Goal: Task Accomplishment & Management: Complete application form

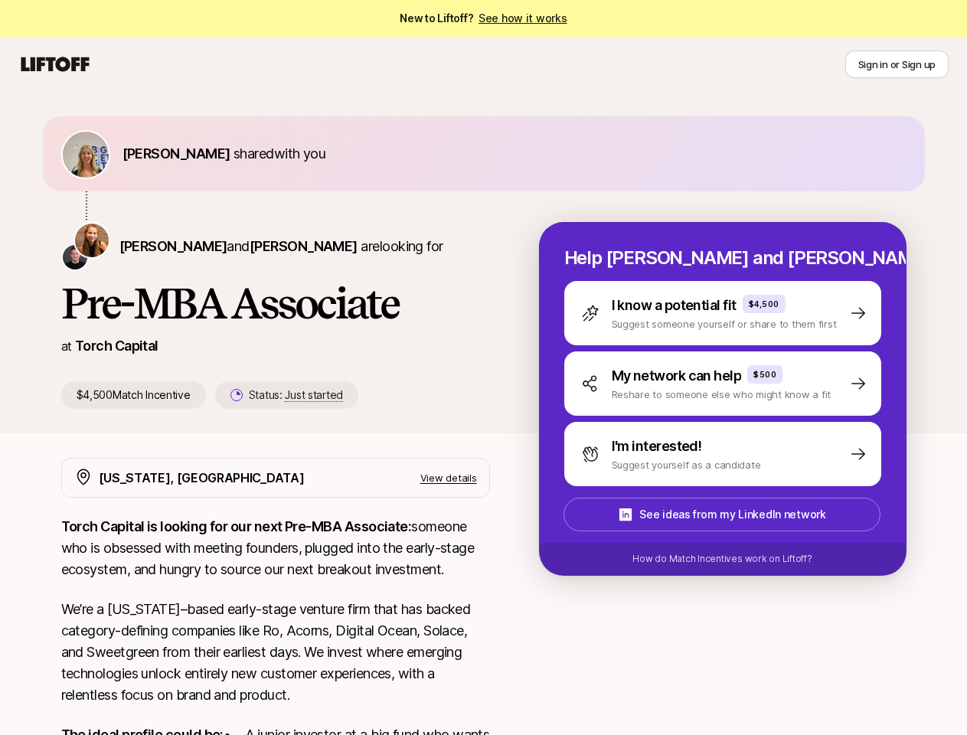
click at [483, 368] on div "[PERSON_NAME] and [PERSON_NAME] are looking for Pre-MBA Associate at Torch Capi…" at bounding box center [300, 315] width 478 height 187
click at [55, 64] on icon at bounding box center [55, 64] width 74 height 21
click at [897, 64] on button "Sign in or Sign up" at bounding box center [896, 65] width 103 height 28
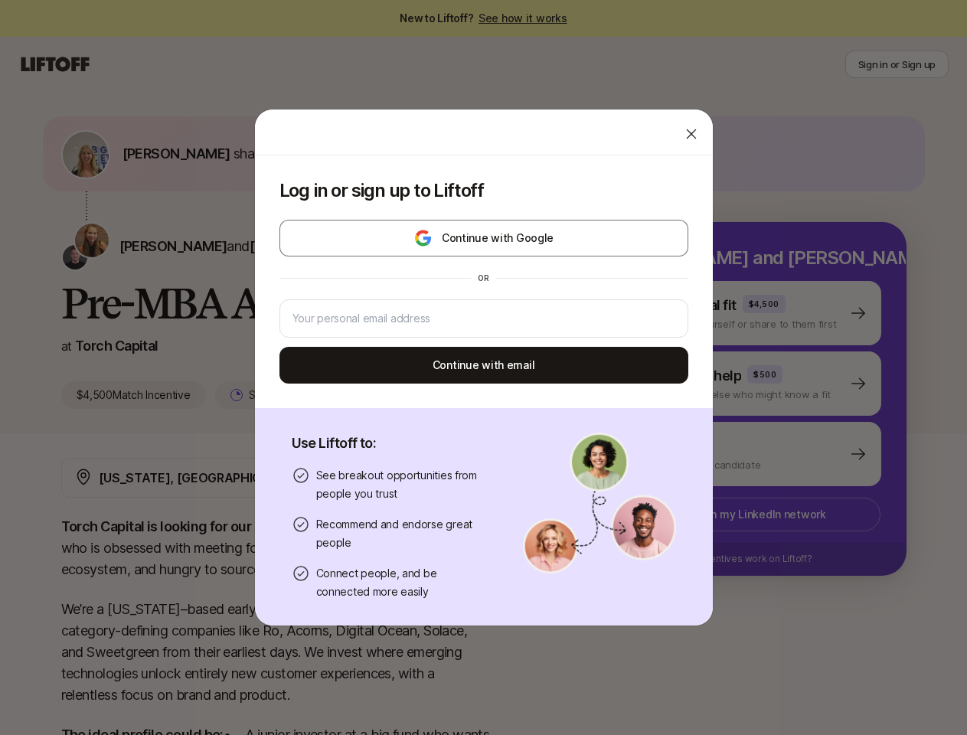
click at [156, 153] on div "Log in or sign up to Liftoff Continue with Google or Continue with email Use Li…" at bounding box center [483, 368] width 967 height 518
click at [139, 246] on div "Log in or sign up to Liftoff Continue with Google or Continue with email Use Li…" at bounding box center [483, 368] width 967 height 518
click at [265, 246] on div "Log in or sign up to Liftoff Continue with Google or Continue with email" at bounding box center [484, 281] width 458 height 253
click at [270, 395] on div "Log in or sign up to Liftoff Continue with Google or Continue with email" at bounding box center [484, 281] width 458 height 253
click at [741, 313] on div "Log in or sign up to Liftoff Continue with Google or Continue with email Use Li…" at bounding box center [483, 368] width 967 height 518
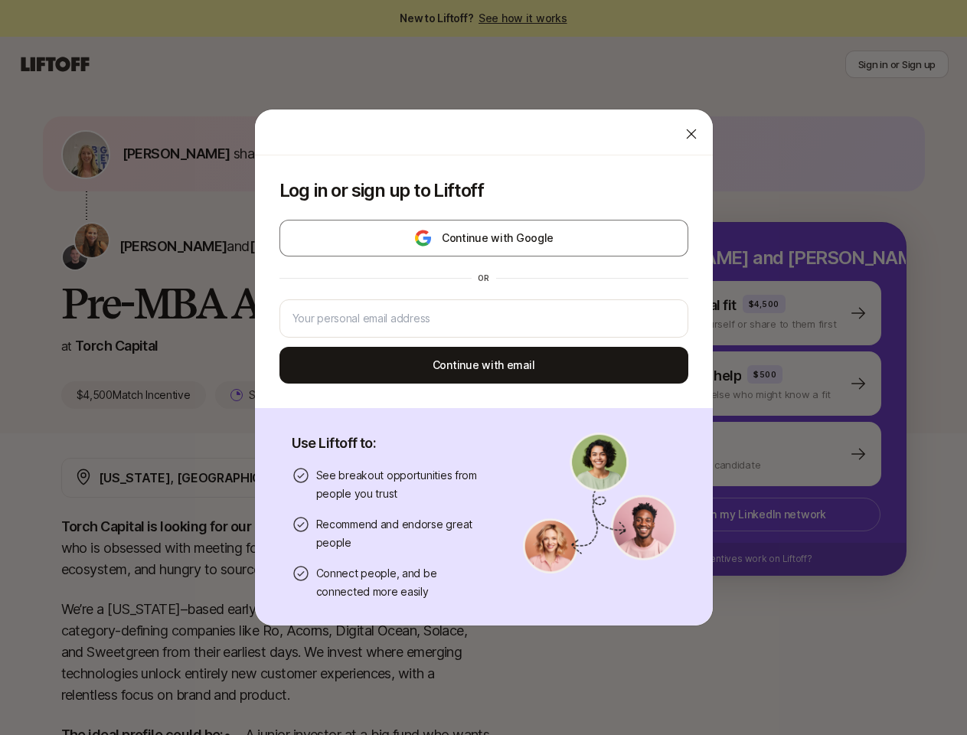
click at [741, 384] on div "Log in or sign up to Liftoff Continue with Google or Continue with email Use Li…" at bounding box center [483, 368] width 967 height 518
